Goal: Task Accomplishment & Management: Manage account settings

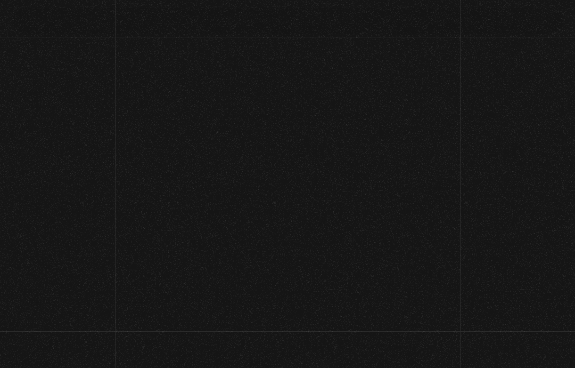
scroll to position [76, 0]
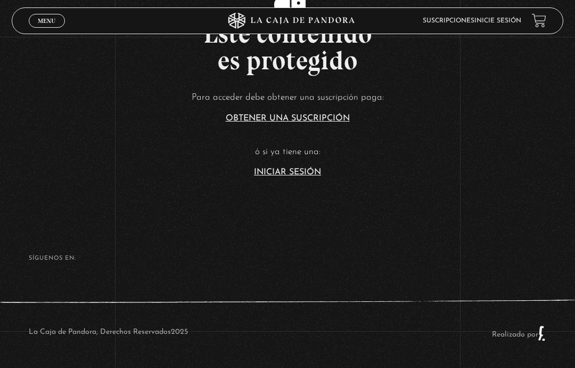
click at [312, 176] on link "Iniciar Sesión" at bounding box center [287, 172] width 67 height 9
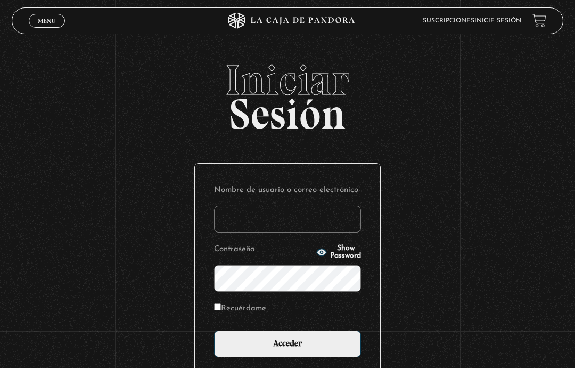
type input "[EMAIL_ADDRESS][DOMAIN_NAME]"
click at [315, 344] on input "Acceder" at bounding box center [287, 343] width 147 height 27
